Goal: Information Seeking & Learning: Understand process/instructions

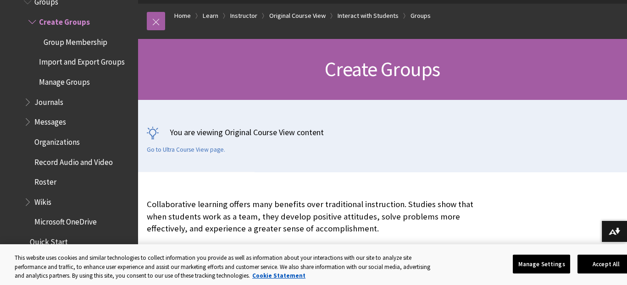
scroll to position [46, 0]
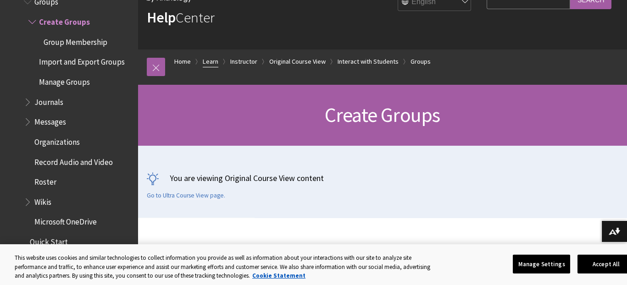
click at [213, 60] on link "Learn" at bounding box center [211, 61] width 16 height 11
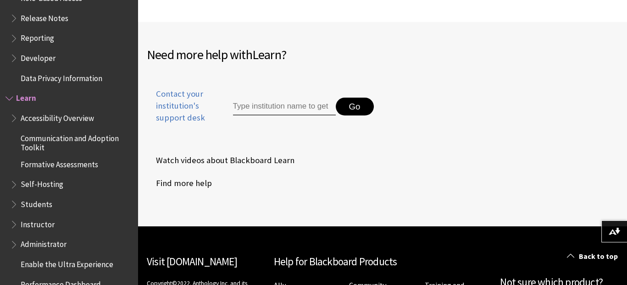
scroll to position [823, 0]
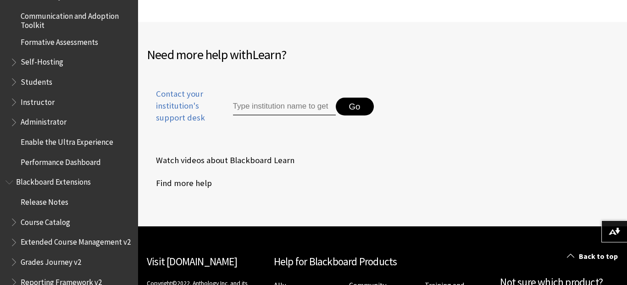
click at [35, 98] on span "Instructor" at bounding box center [38, 101] width 34 height 12
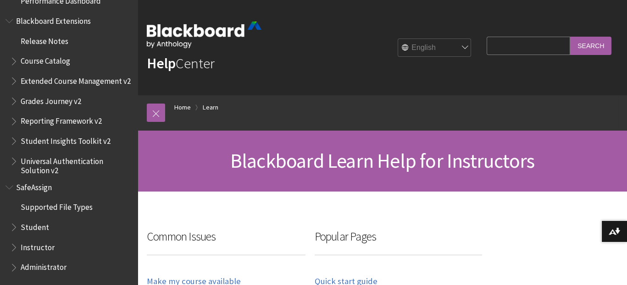
click at [504, 44] on input "Search Query" at bounding box center [529, 46] width 84 height 18
type input "ultra"
click at [570, 37] on input "Search" at bounding box center [590, 46] width 41 height 18
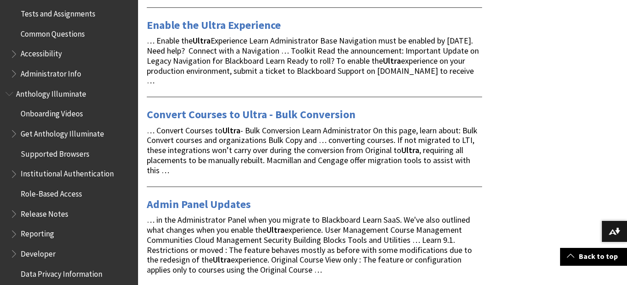
scroll to position [780, 0]
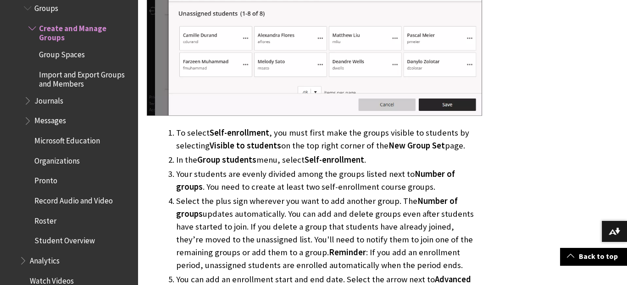
scroll to position [3304, 0]
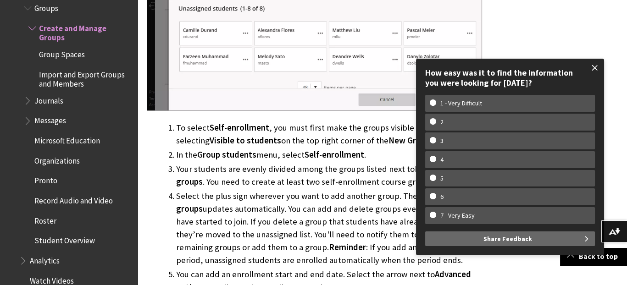
click at [597, 67] on span at bounding box center [594, 67] width 19 height 19
